Goal: Information Seeking & Learning: Learn about a topic

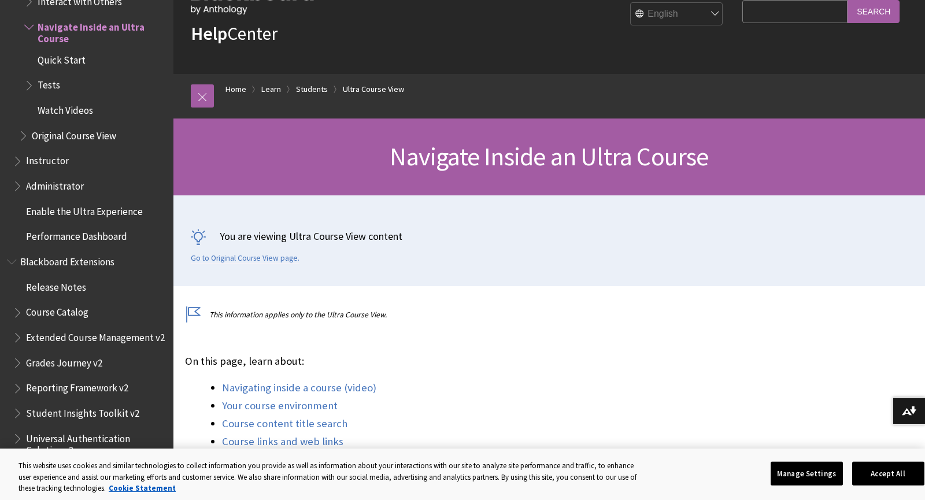
scroll to position [53, 0]
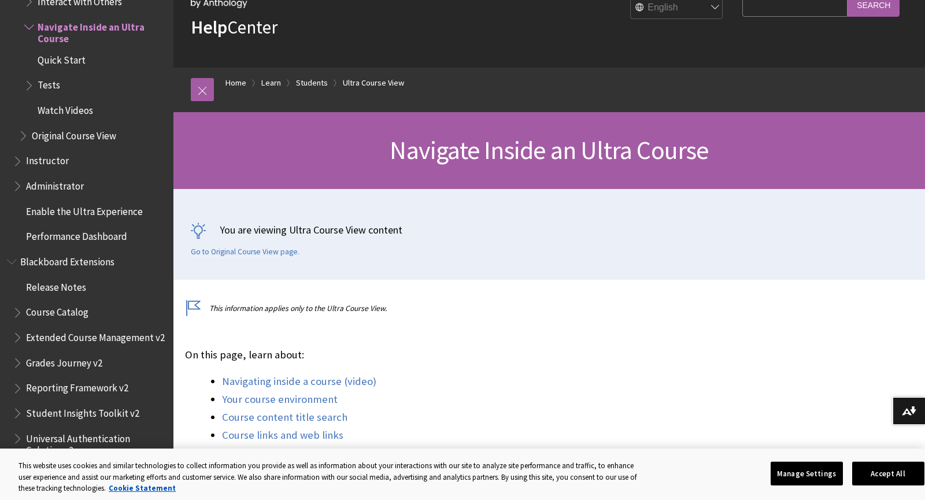
click at [64, 79] on span "Tests" at bounding box center [95, 86] width 142 height 20
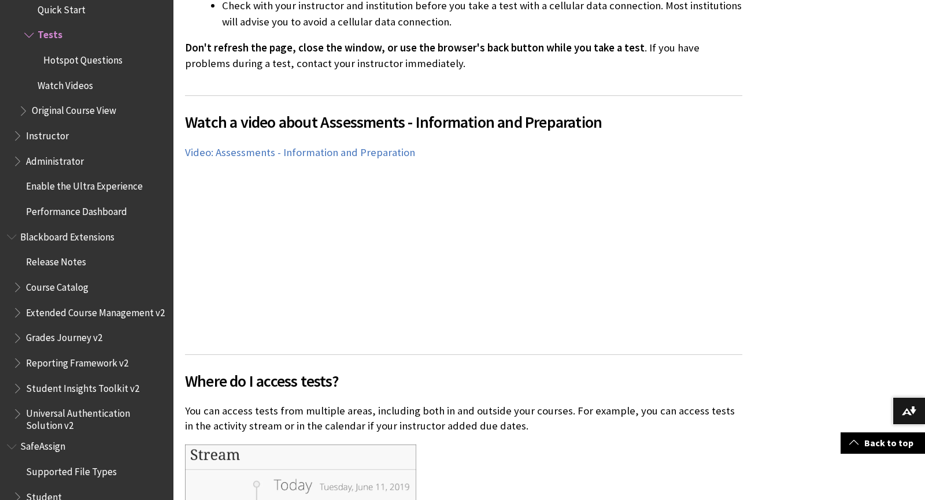
scroll to position [607, 0]
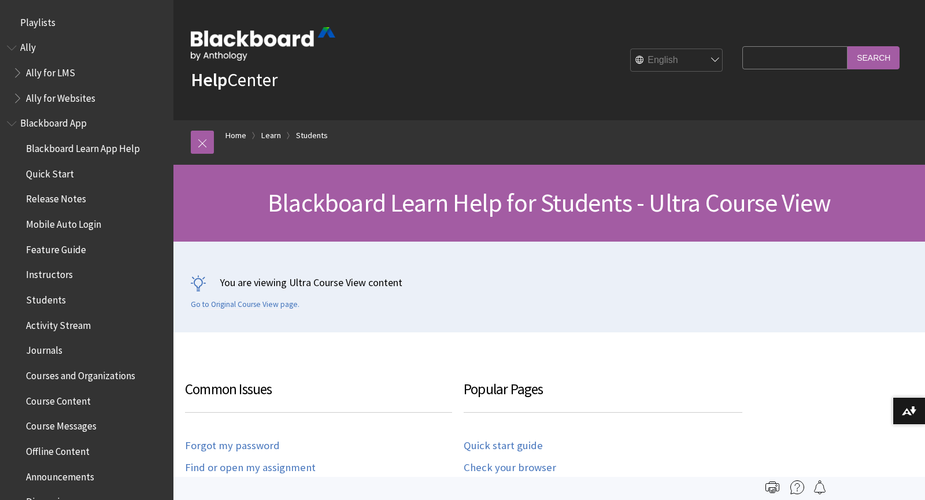
scroll to position [1341, 0]
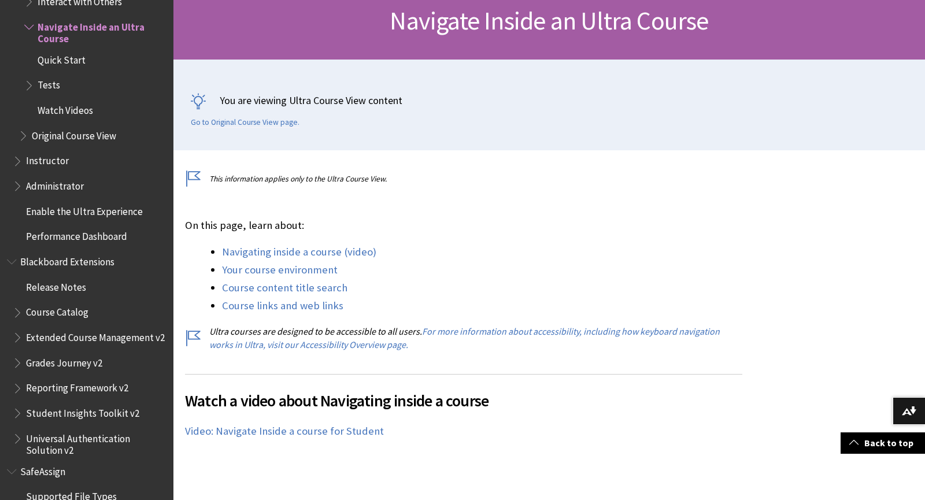
scroll to position [183, 0]
